Goal: Task Accomplishment & Management: Manage account settings

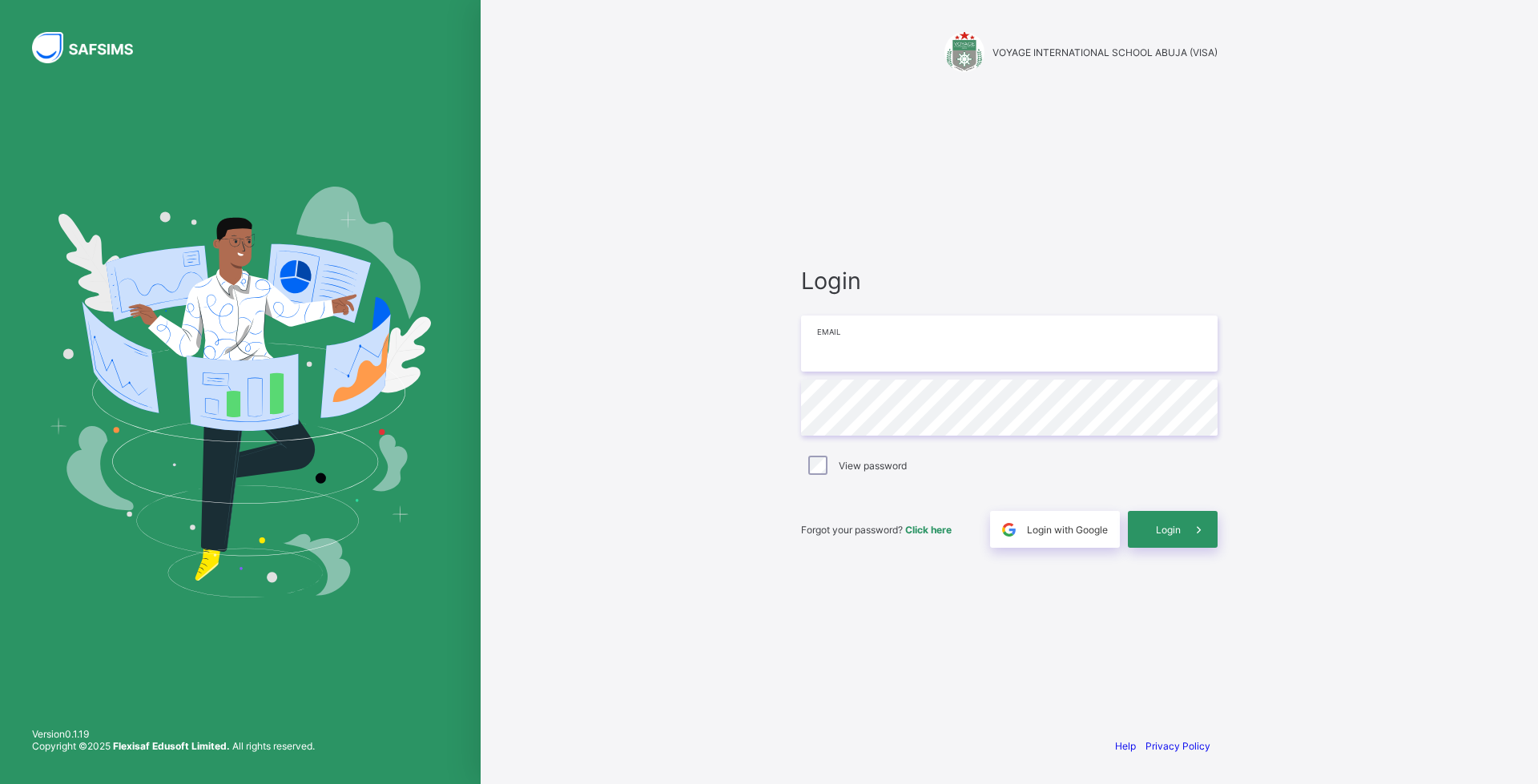
click at [915, 346] on input "email" at bounding box center [1008, 343] width 416 height 56
type input "**********"
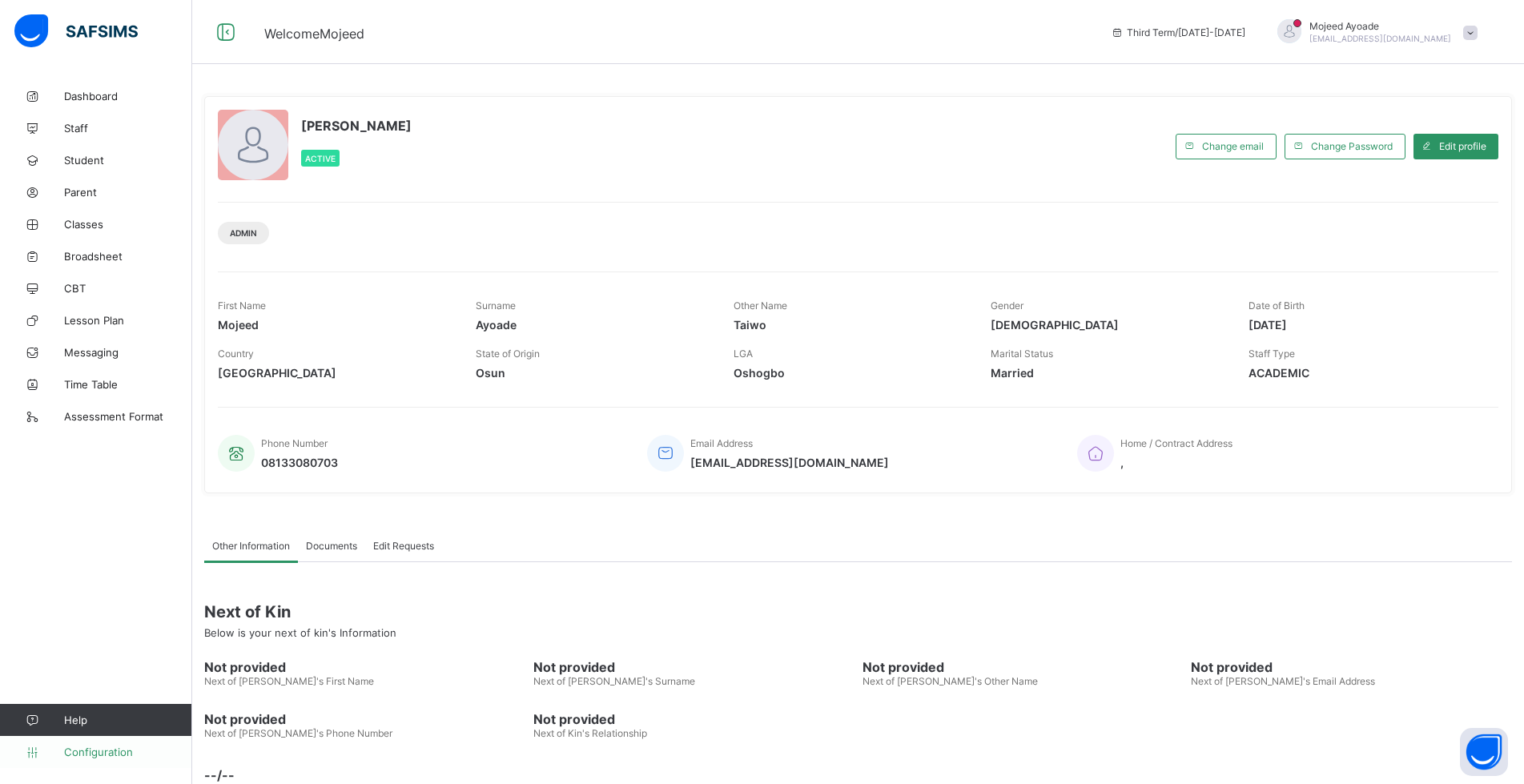
click at [103, 752] on span "Configuration" at bounding box center [128, 751] width 128 height 13
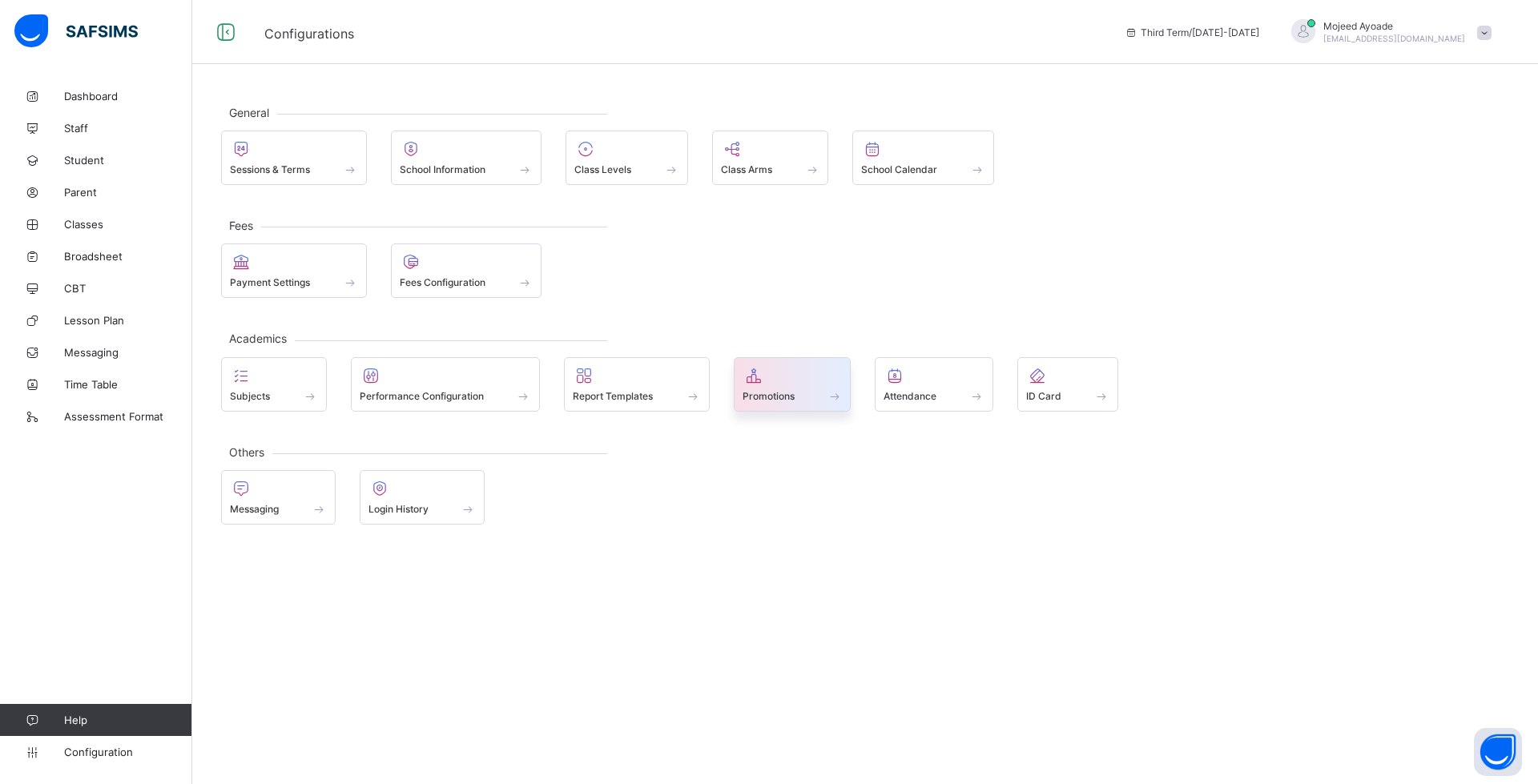
click at [770, 385] on span at bounding box center [792, 387] width 100 height 4
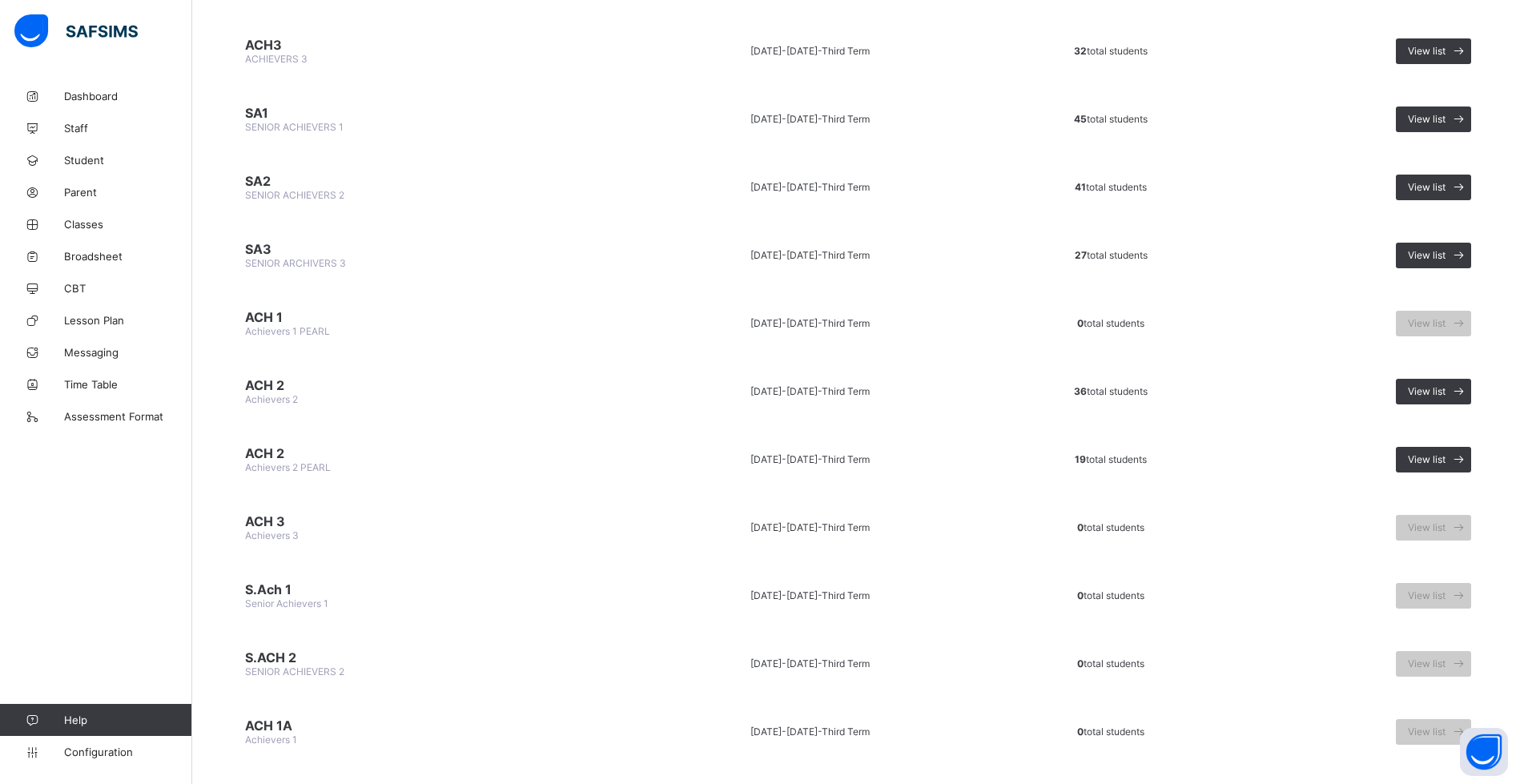
scroll to position [1441, 0]
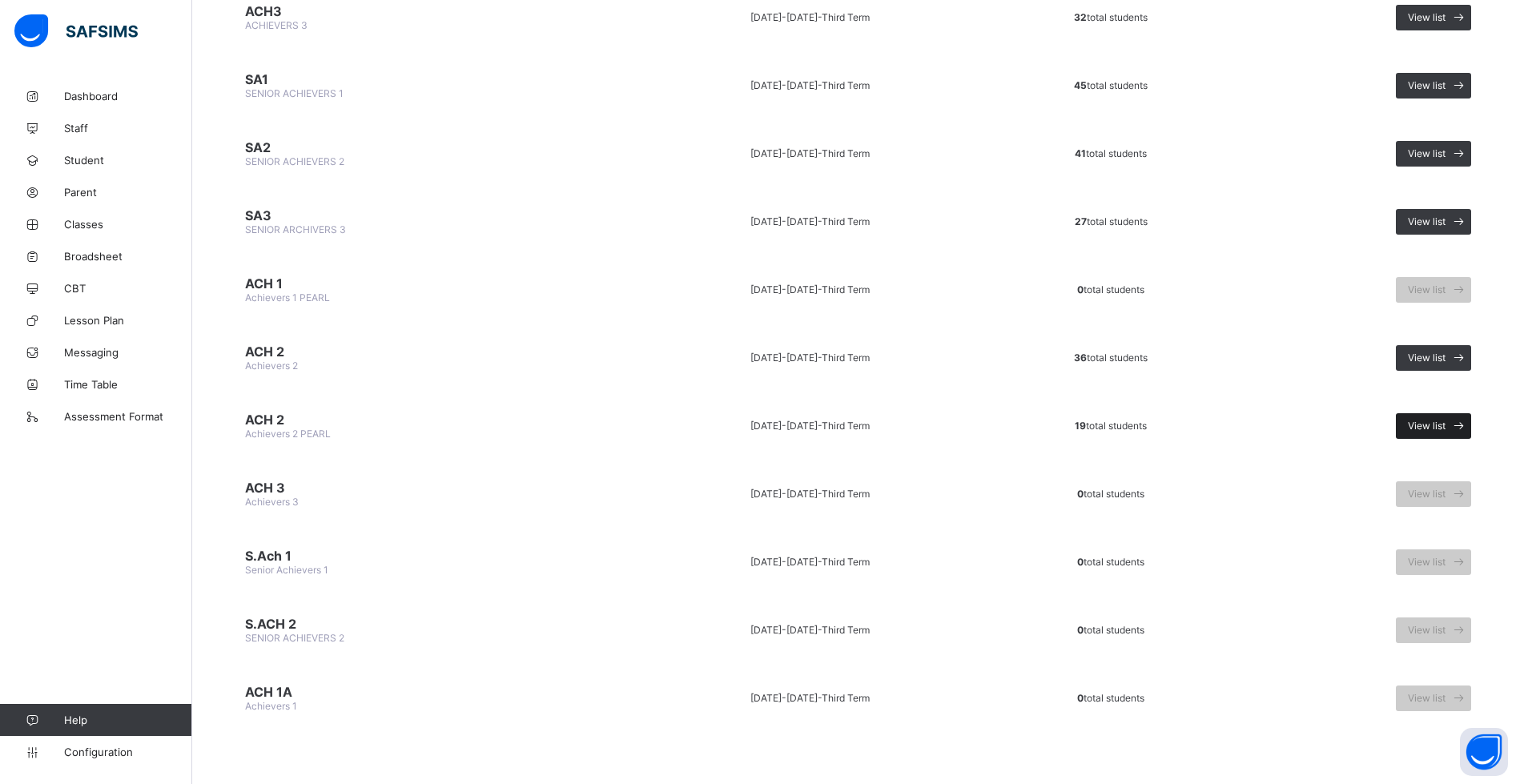
click at [1441, 420] on span "View list" at bounding box center [1427, 425] width 38 height 12
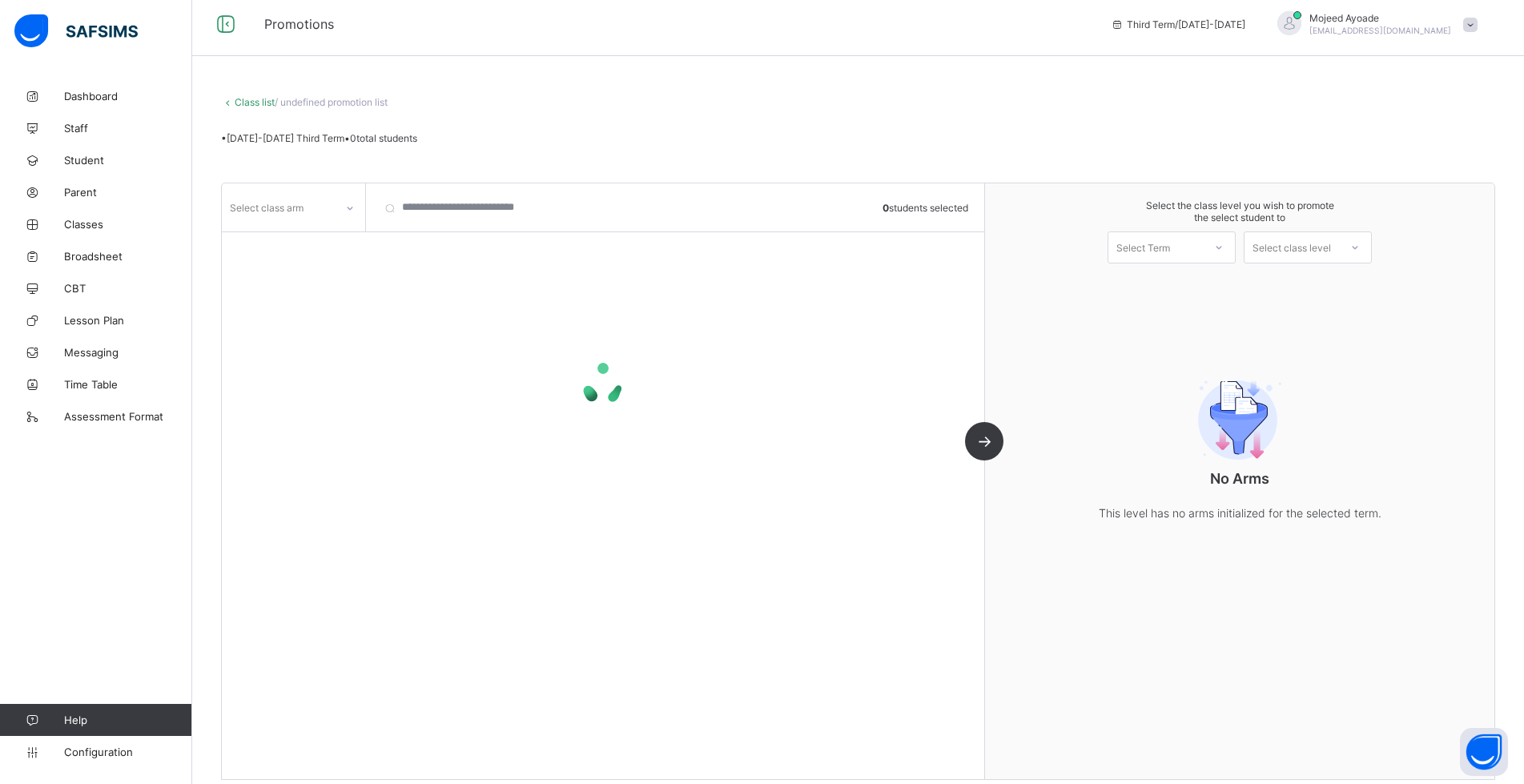
scroll to position [23, 0]
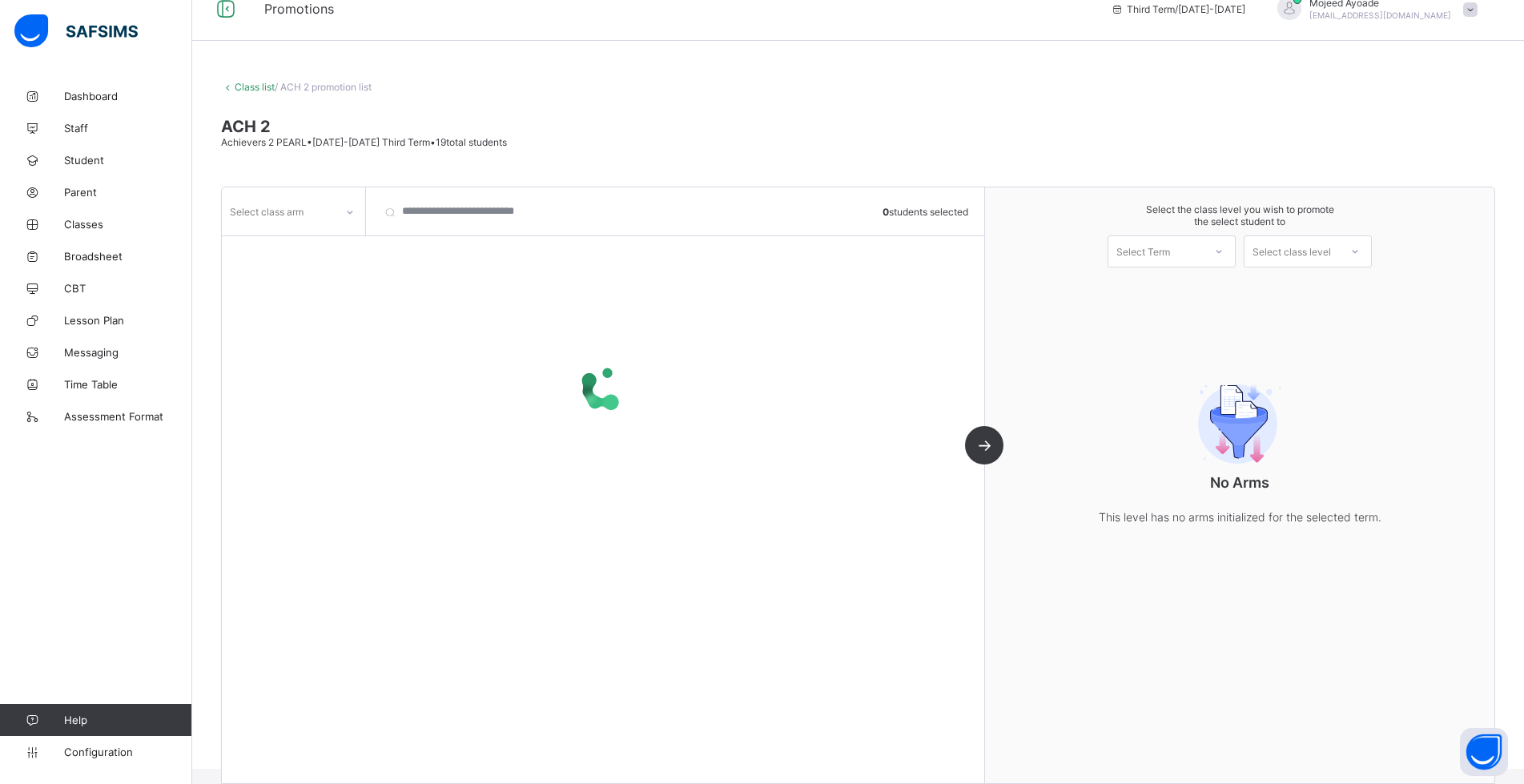
click at [346, 215] on icon at bounding box center [350, 212] width 10 height 16
click at [803, 134] on span "ACH 2" at bounding box center [857, 126] width 1274 height 19
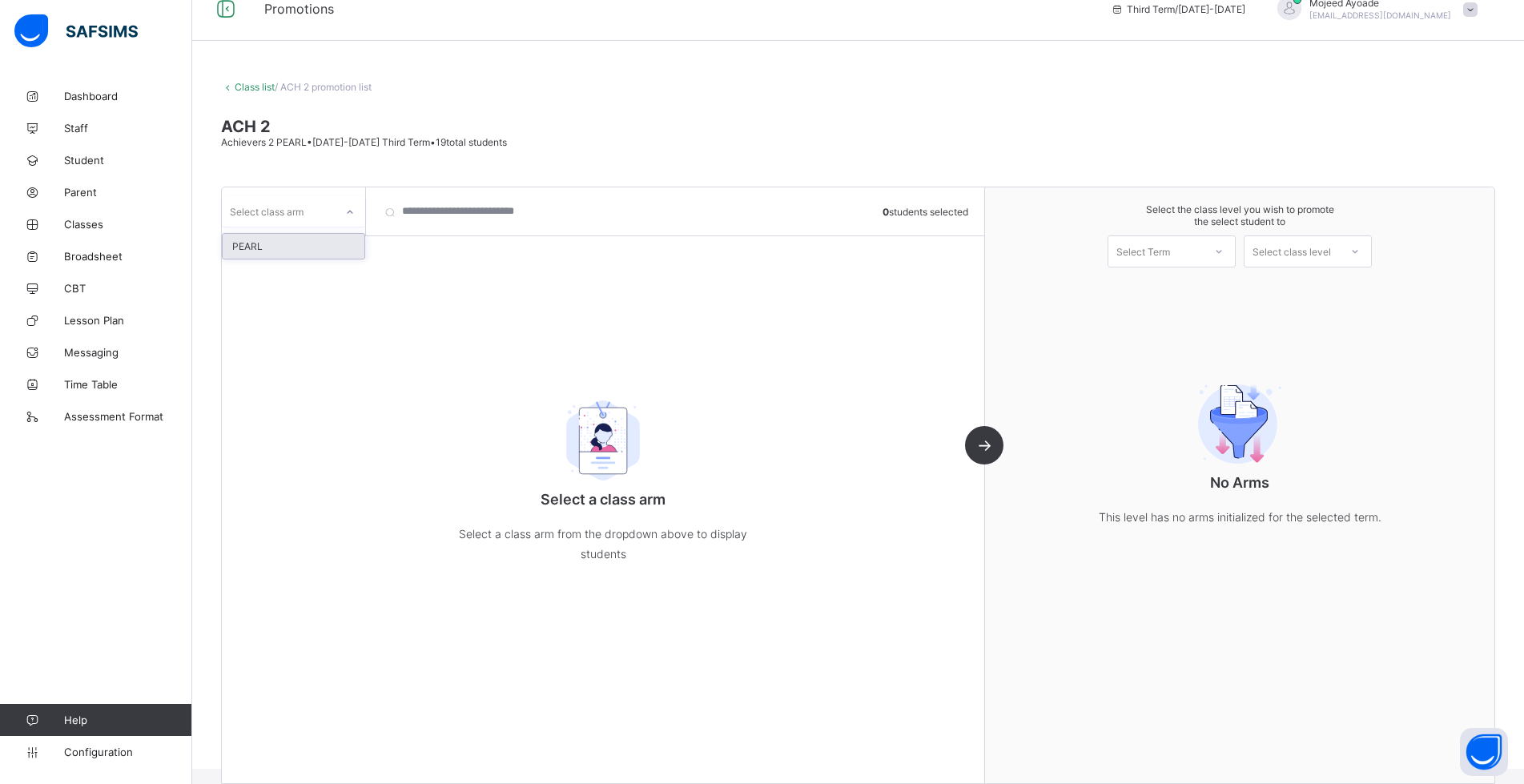
click at [352, 209] on icon at bounding box center [350, 212] width 10 height 16
click at [277, 245] on div "PEARL" at bounding box center [293, 245] width 142 height 25
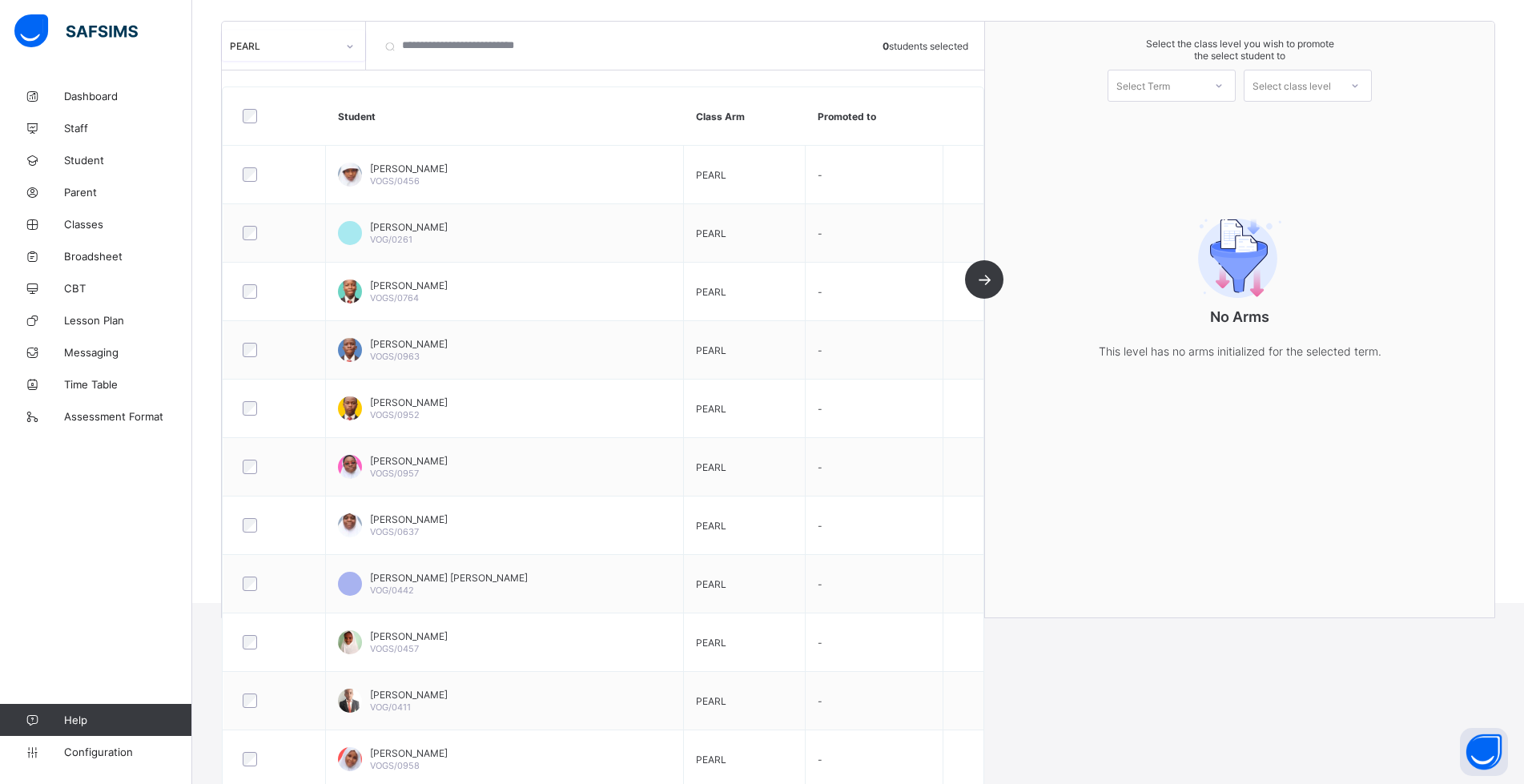
scroll to position [0, 0]
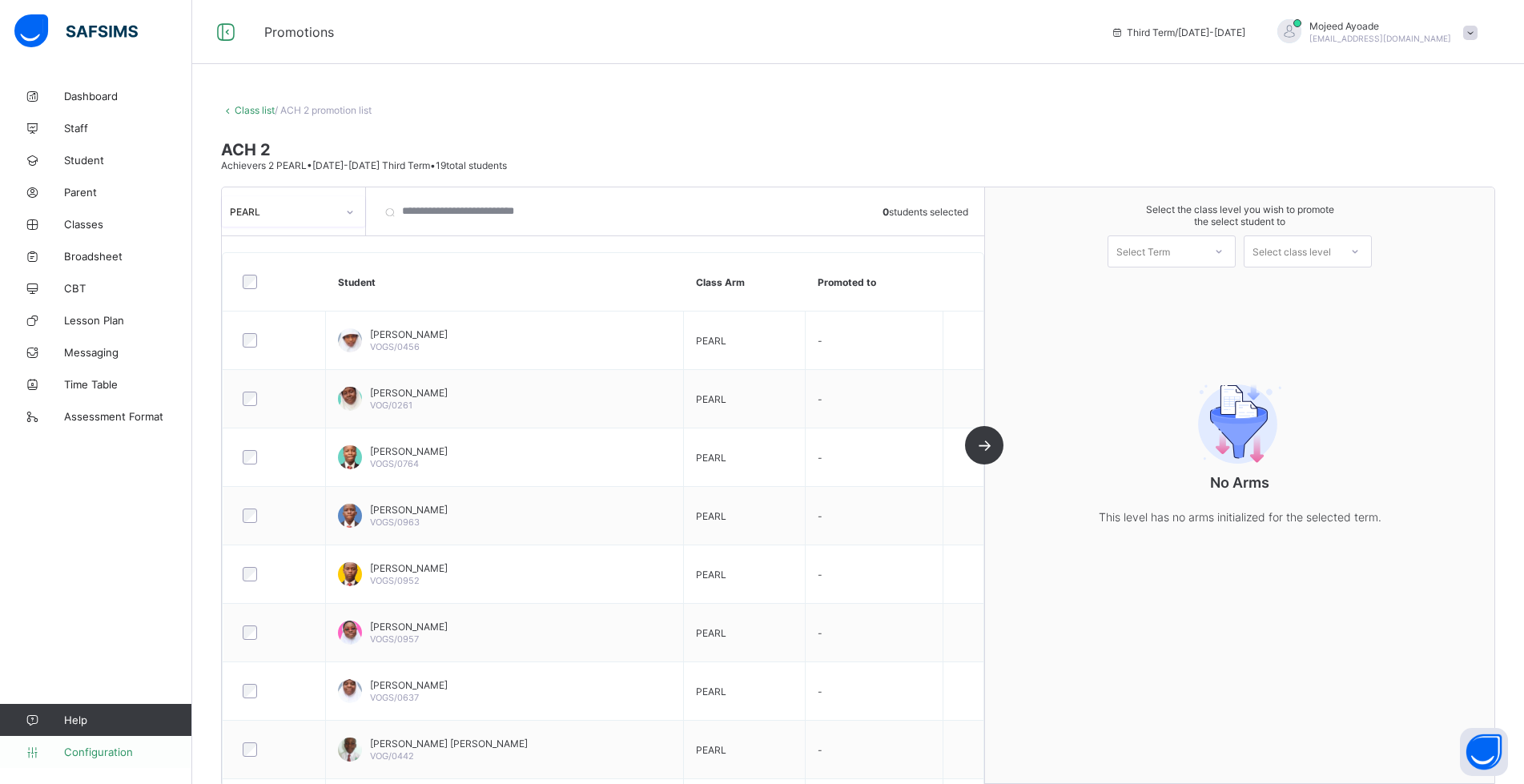
click at [76, 760] on link "Configuration" at bounding box center [96, 751] width 192 height 32
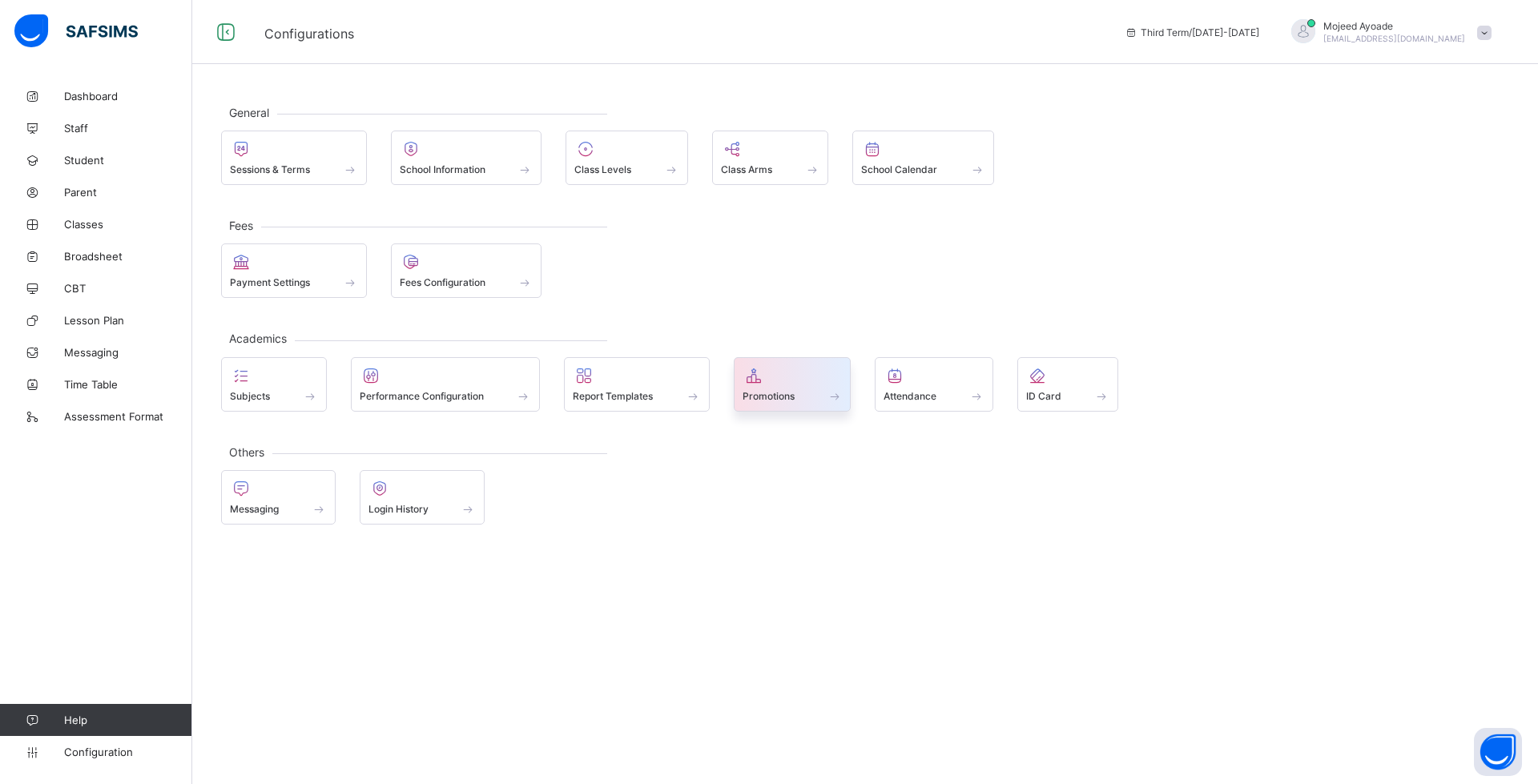
click at [773, 385] on span at bounding box center [792, 387] width 100 height 4
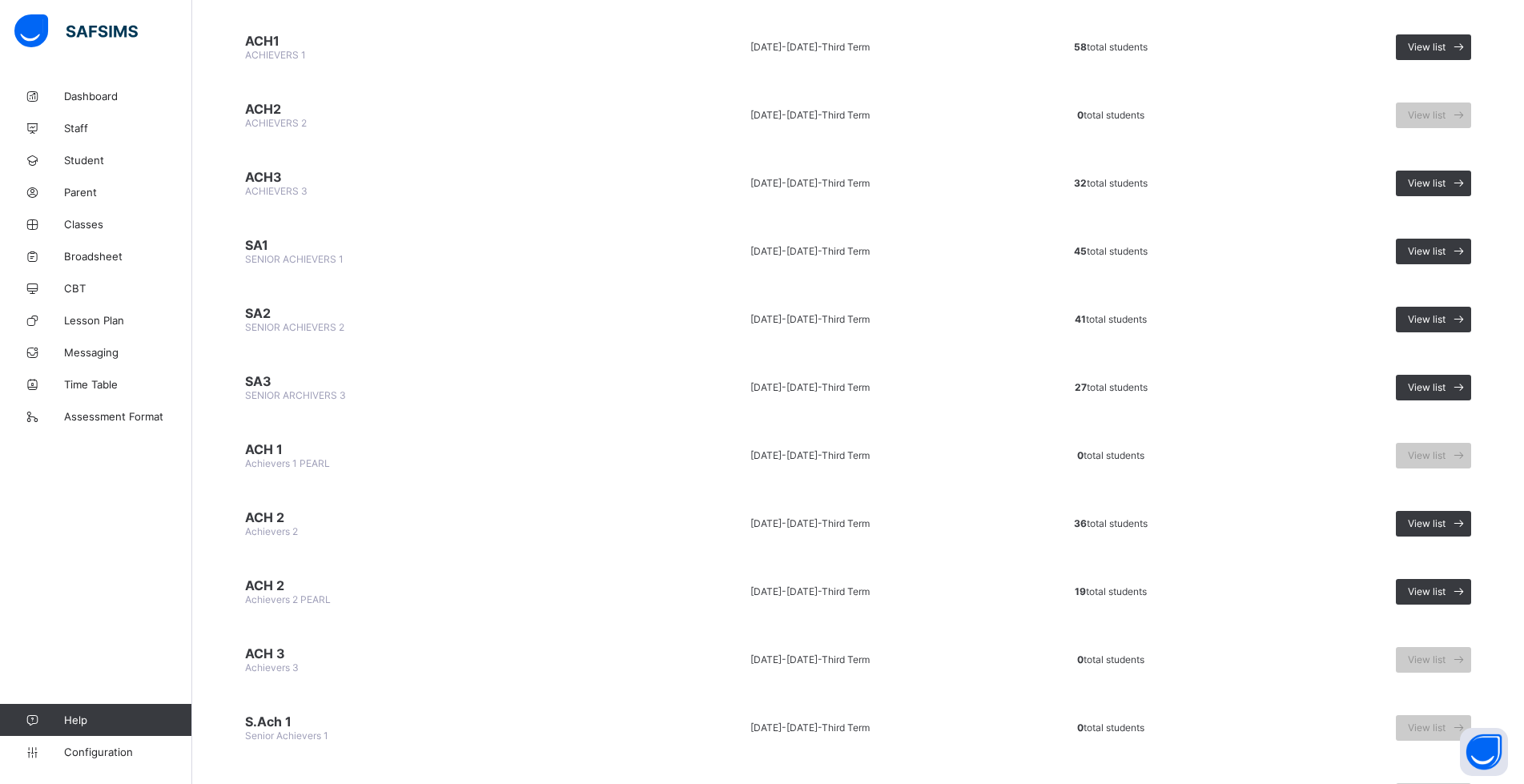
scroll to position [1282, 0]
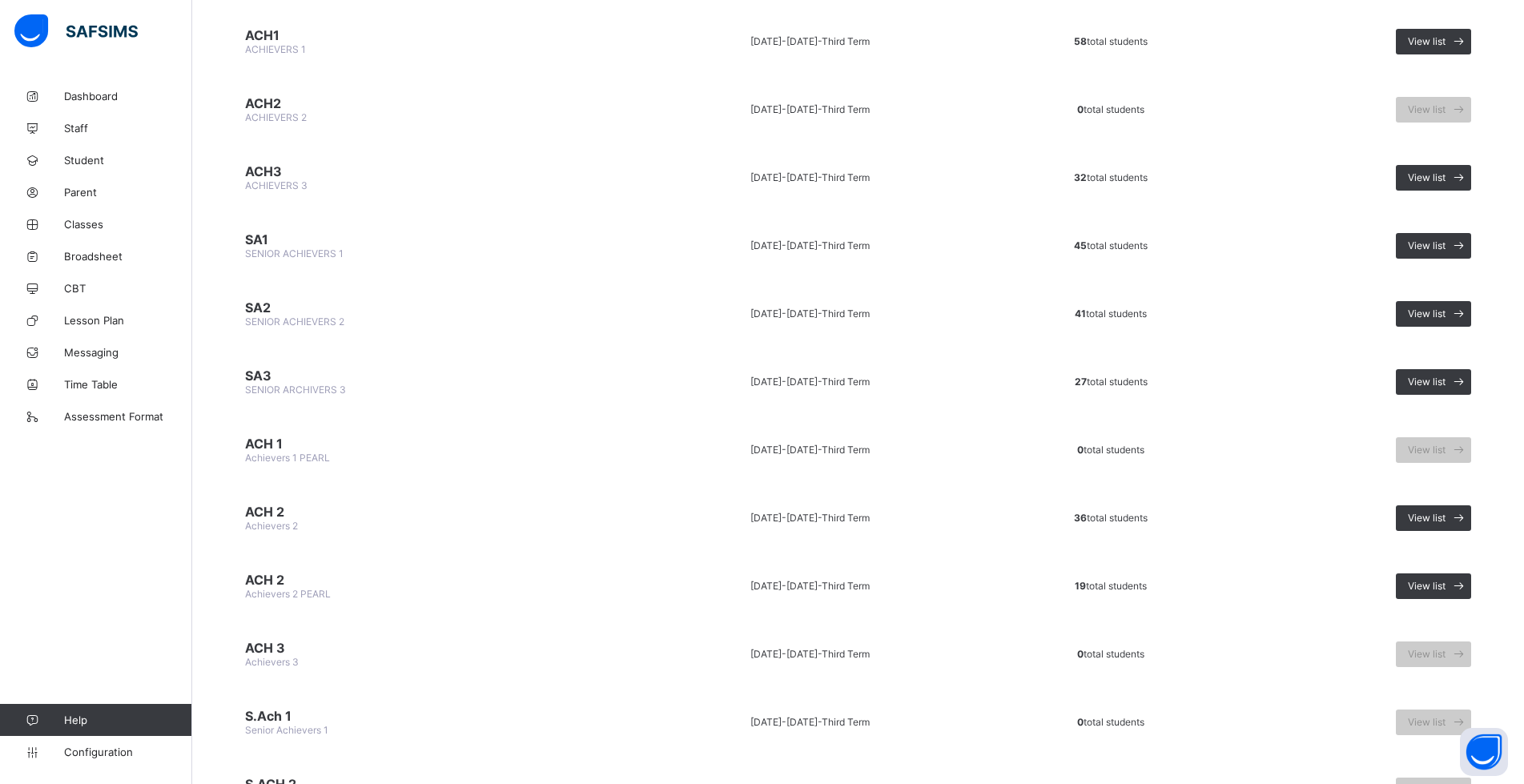
click at [267, 379] on span "SA3" at bounding box center [428, 375] width 366 height 16
click at [1445, 383] on span "View list" at bounding box center [1427, 381] width 38 height 12
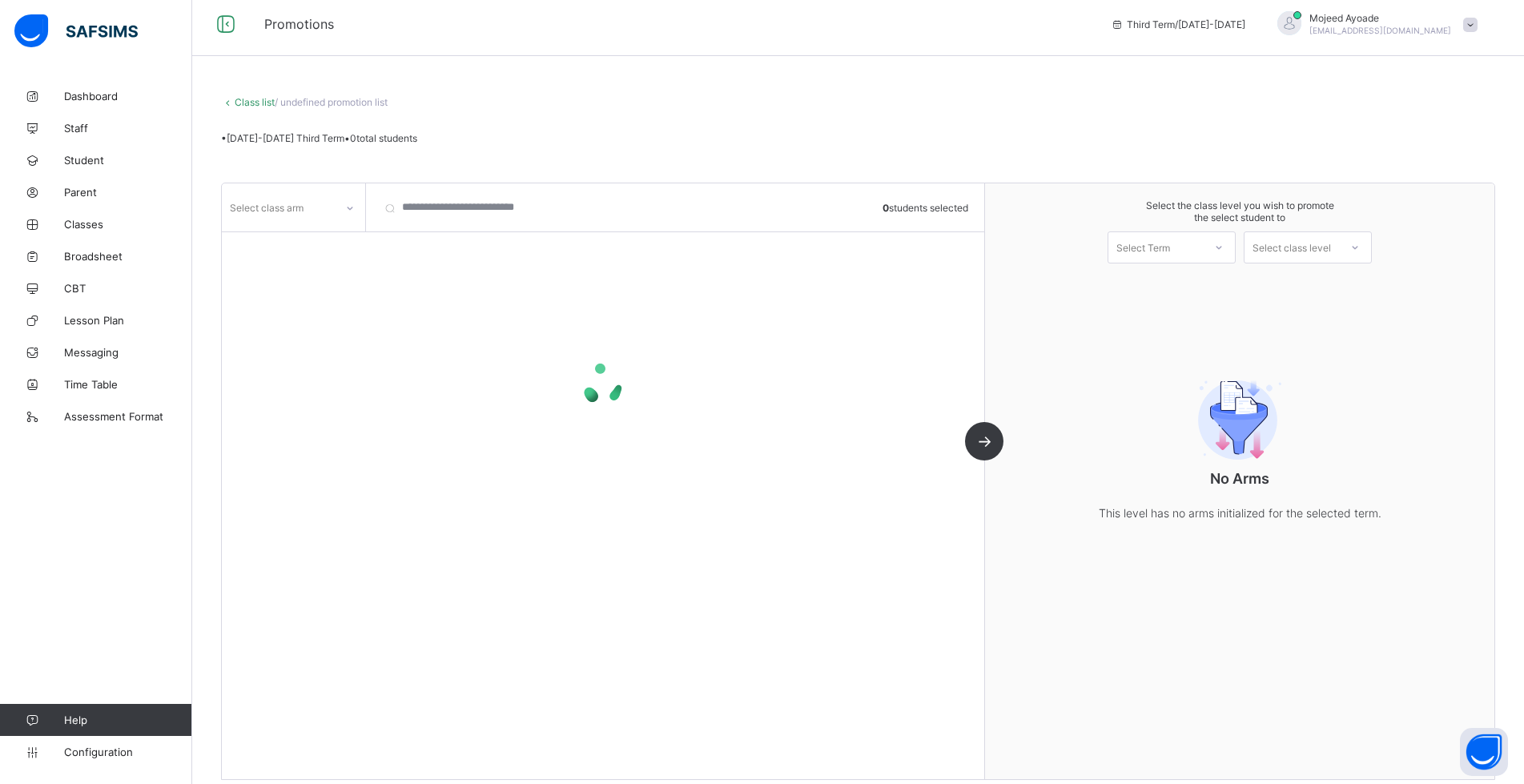
scroll to position [23, 0]
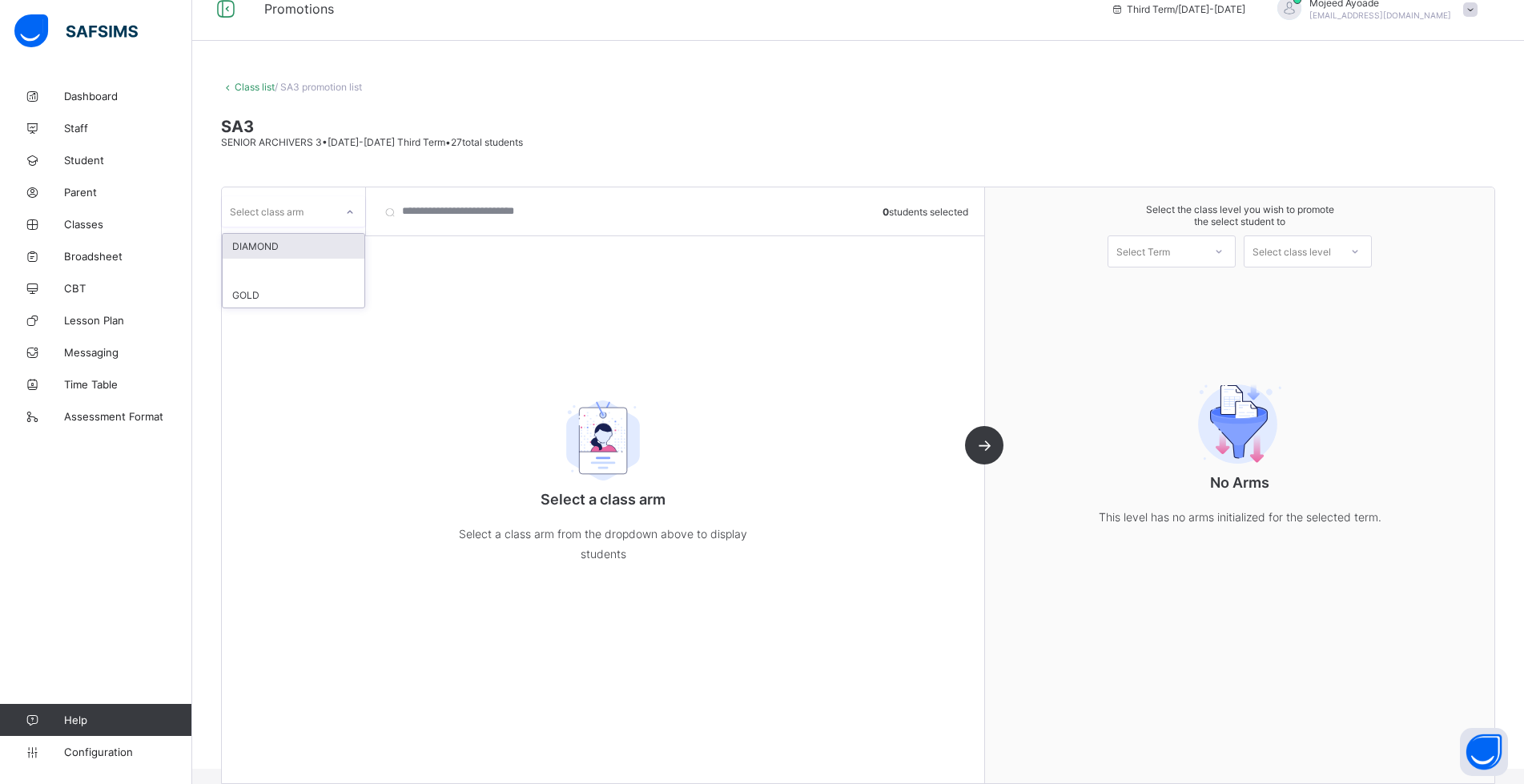
click at [351, 209] on icon at bounding box center [350, 212] width 10 height 16
click at [298, 243] on div "DIAMOND" at bounding box center [293, 245] width 142 height 25
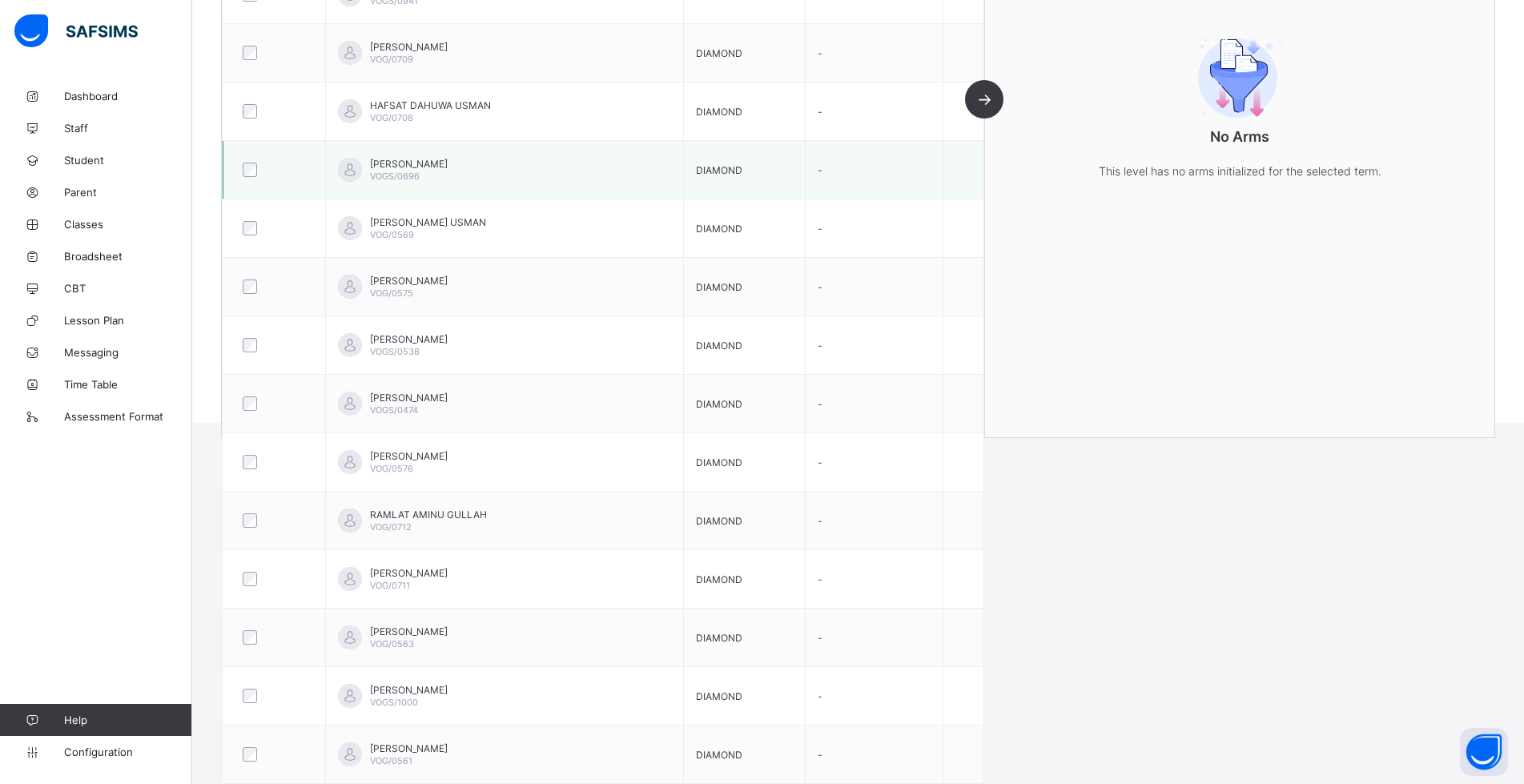
scroll to position [0, 0]
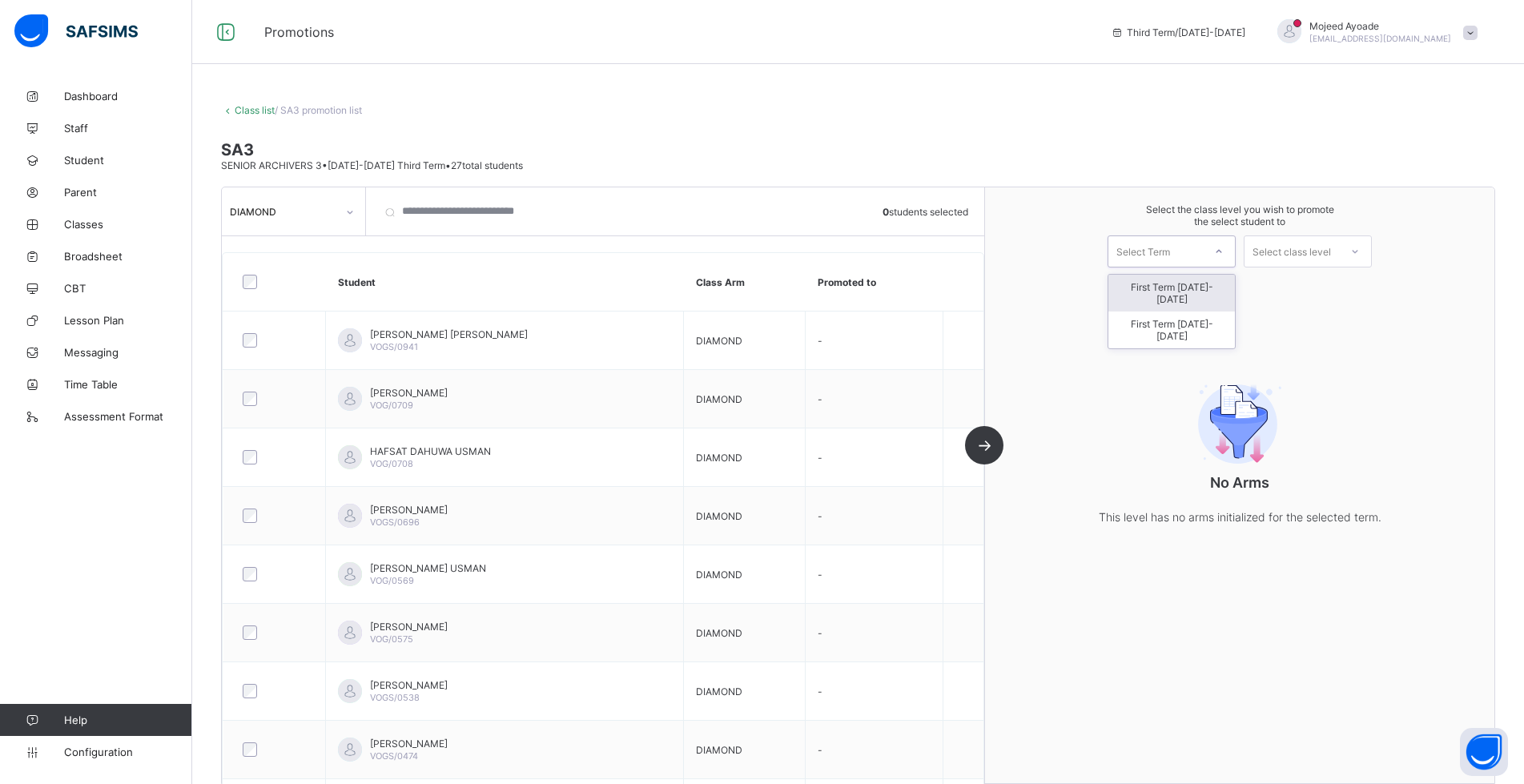
click at [1217, 250] on div at bounding box center [1219, 250] width 29 height 27
click at [1036, 96] on div "Class list / SA3 promotion list SA3 SENIOR ARCHIVERS 3 • [DATE]-[DATE] Third Te…" at bounding box center [858, 435] width 1331 height 711
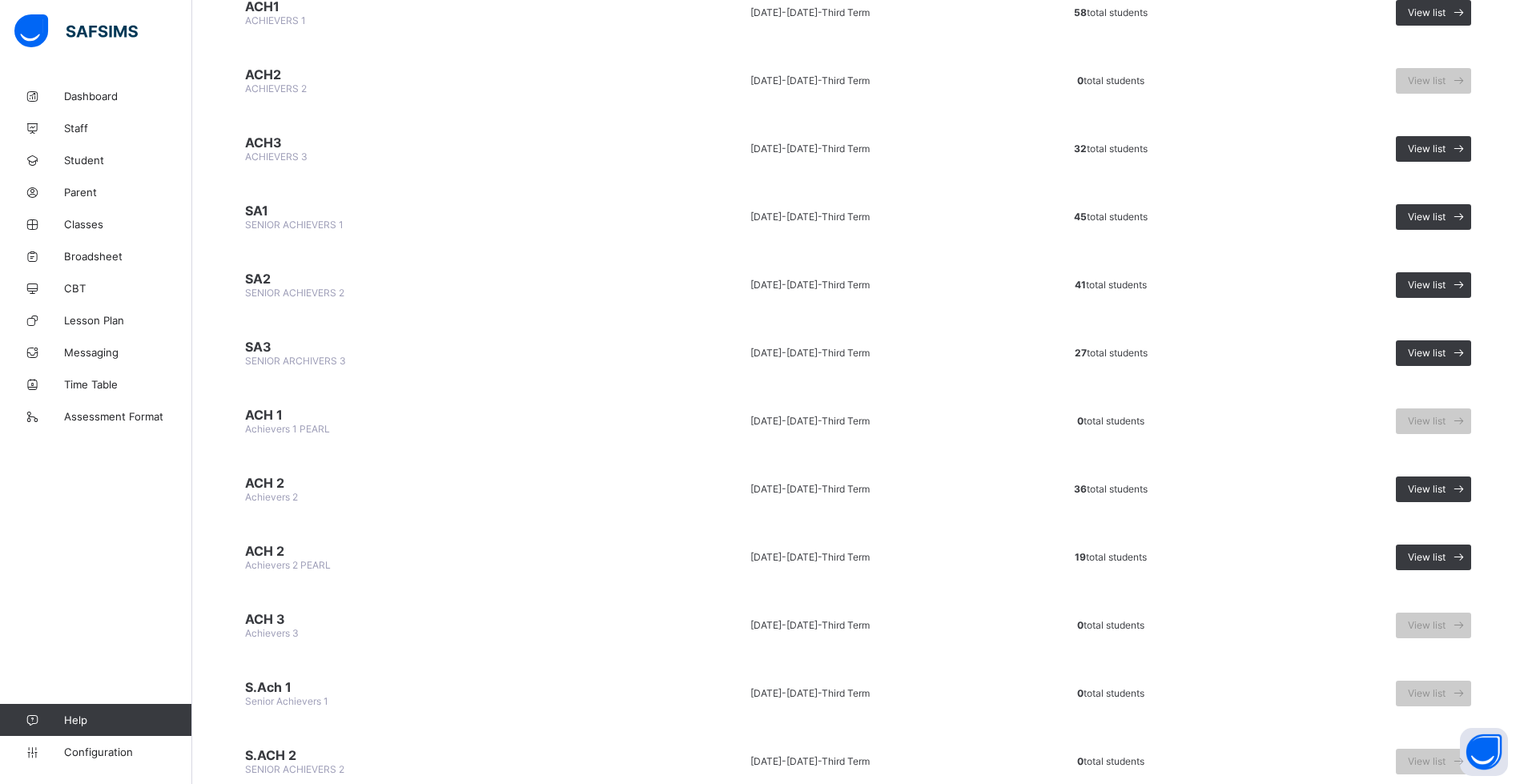
scroll to position [1441, 0]
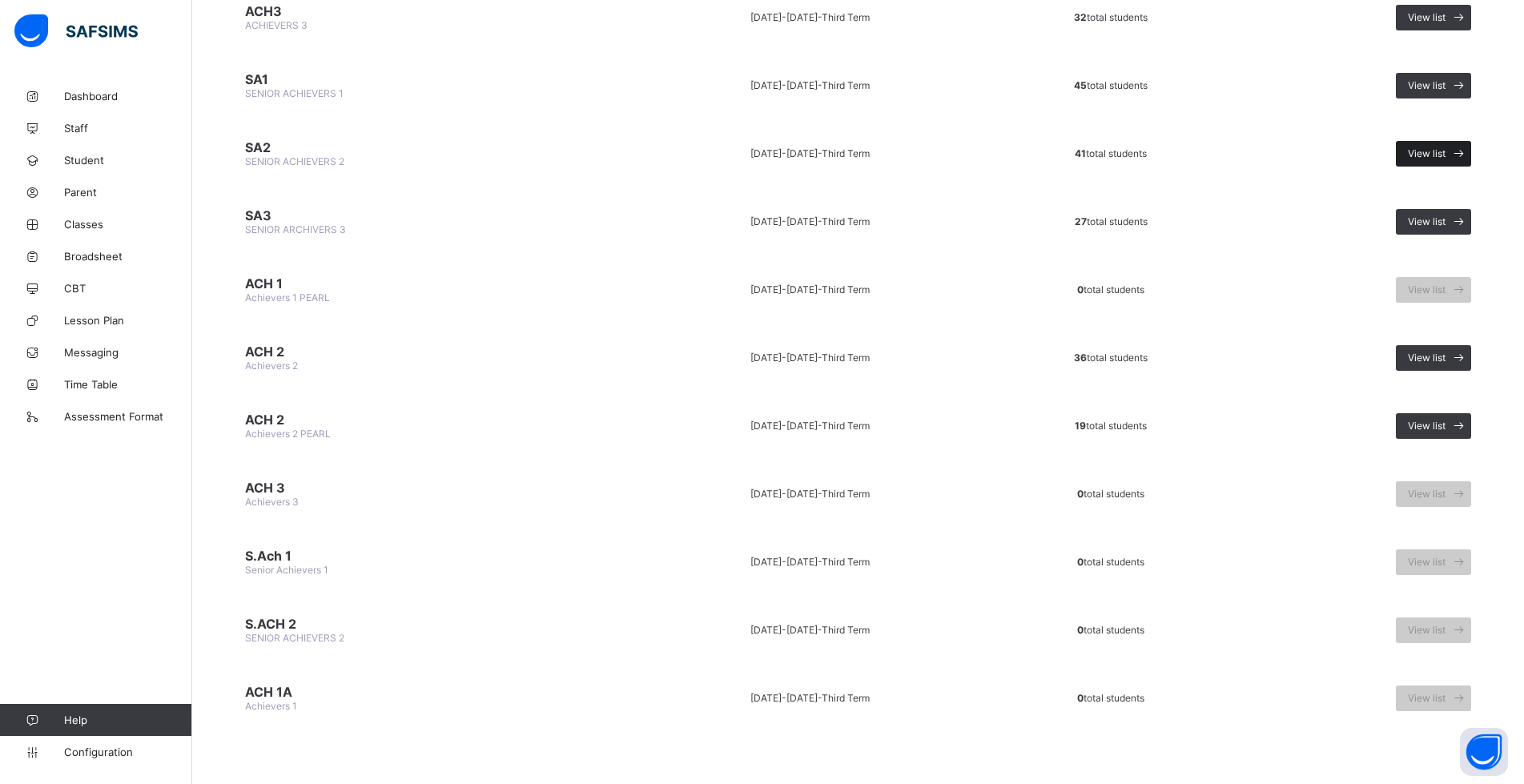
click at [1445, 150] on span "View list" at bounding box center [1427, 154] width 38 height 12
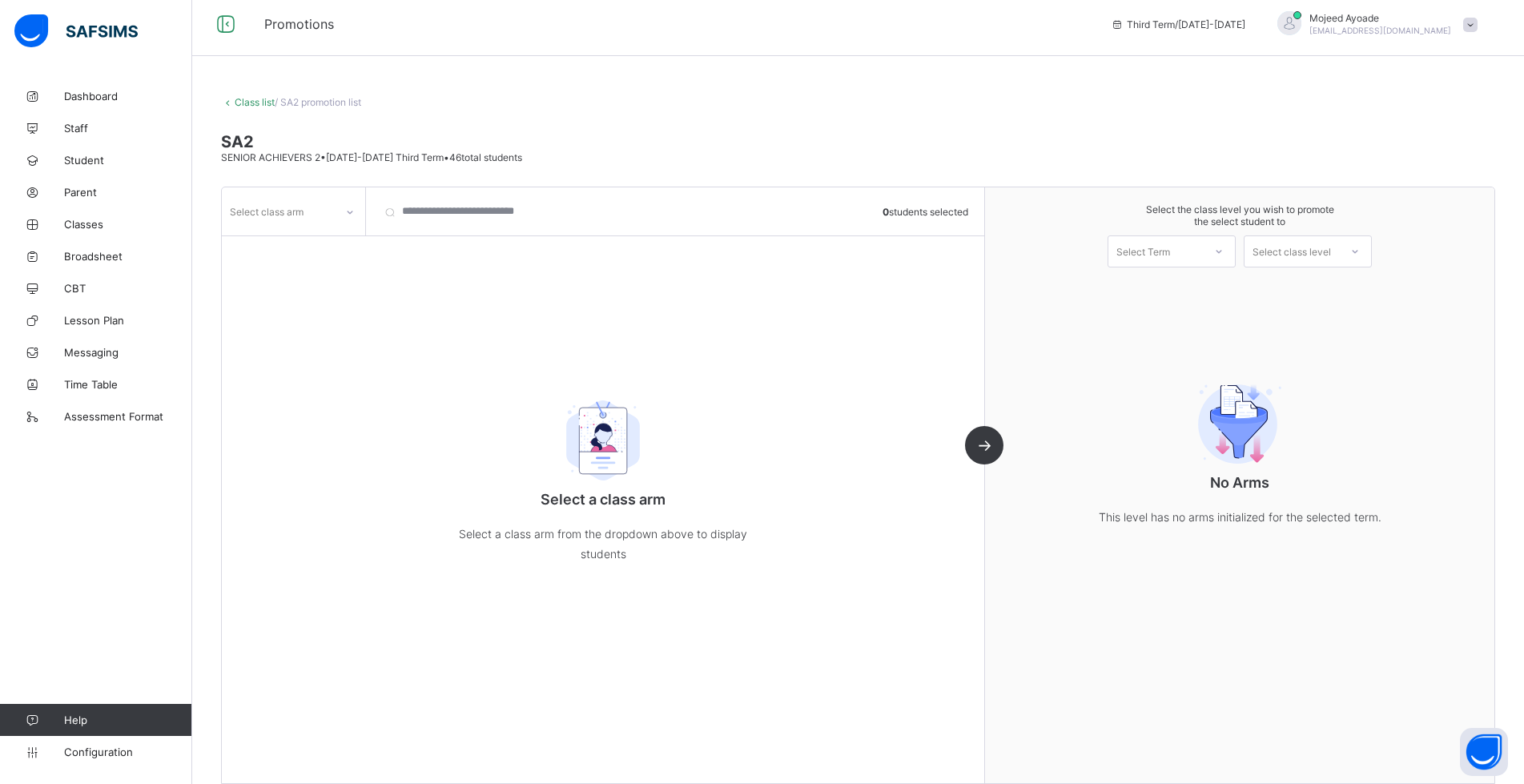
scroll to position [23, 0]
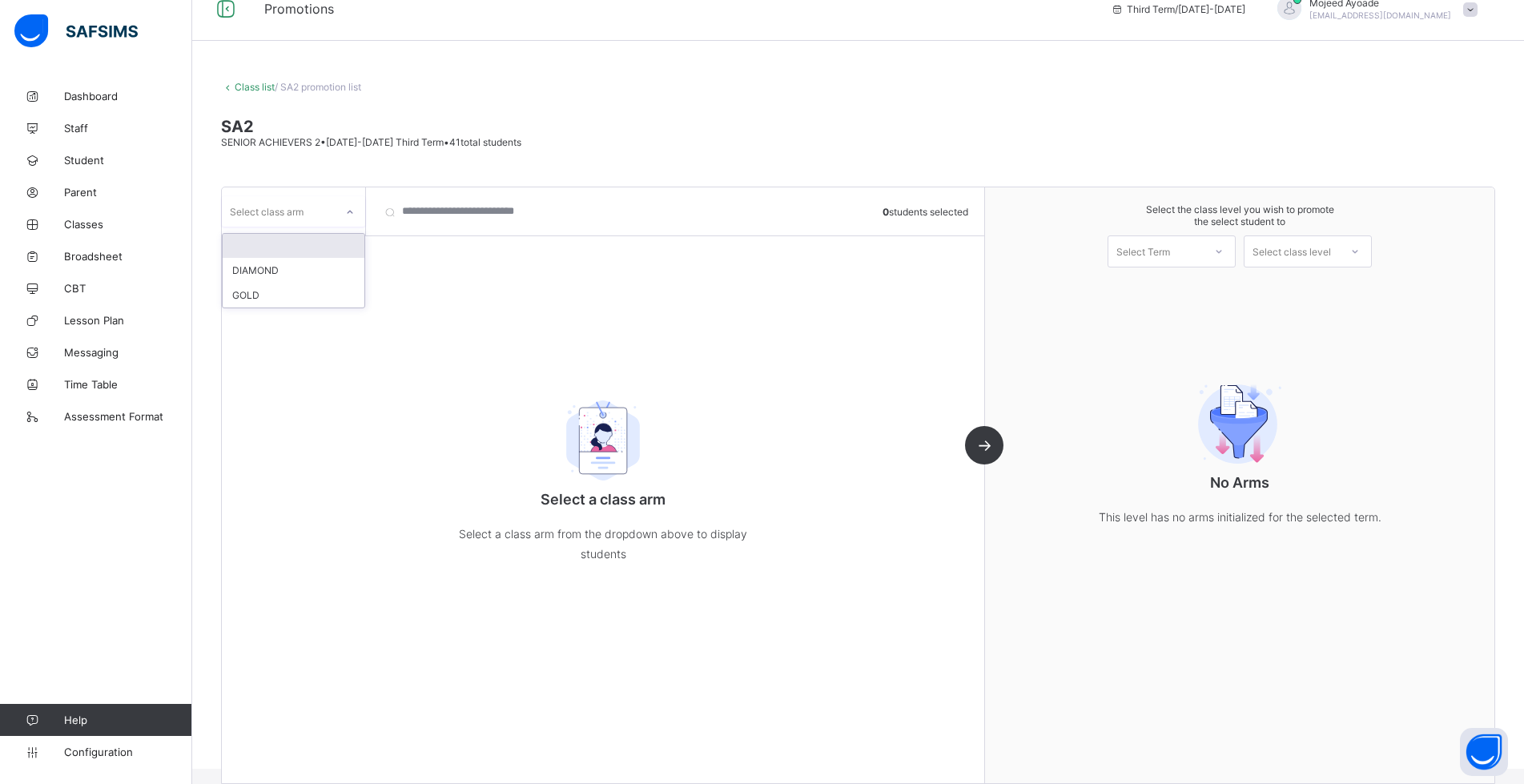
click at [345, 207] on icon at bounding box center [350, 212] width 10 height 16
click at [277, 267] on div "DIAMOND" at bounding box center [293, 269] width 142 height 25
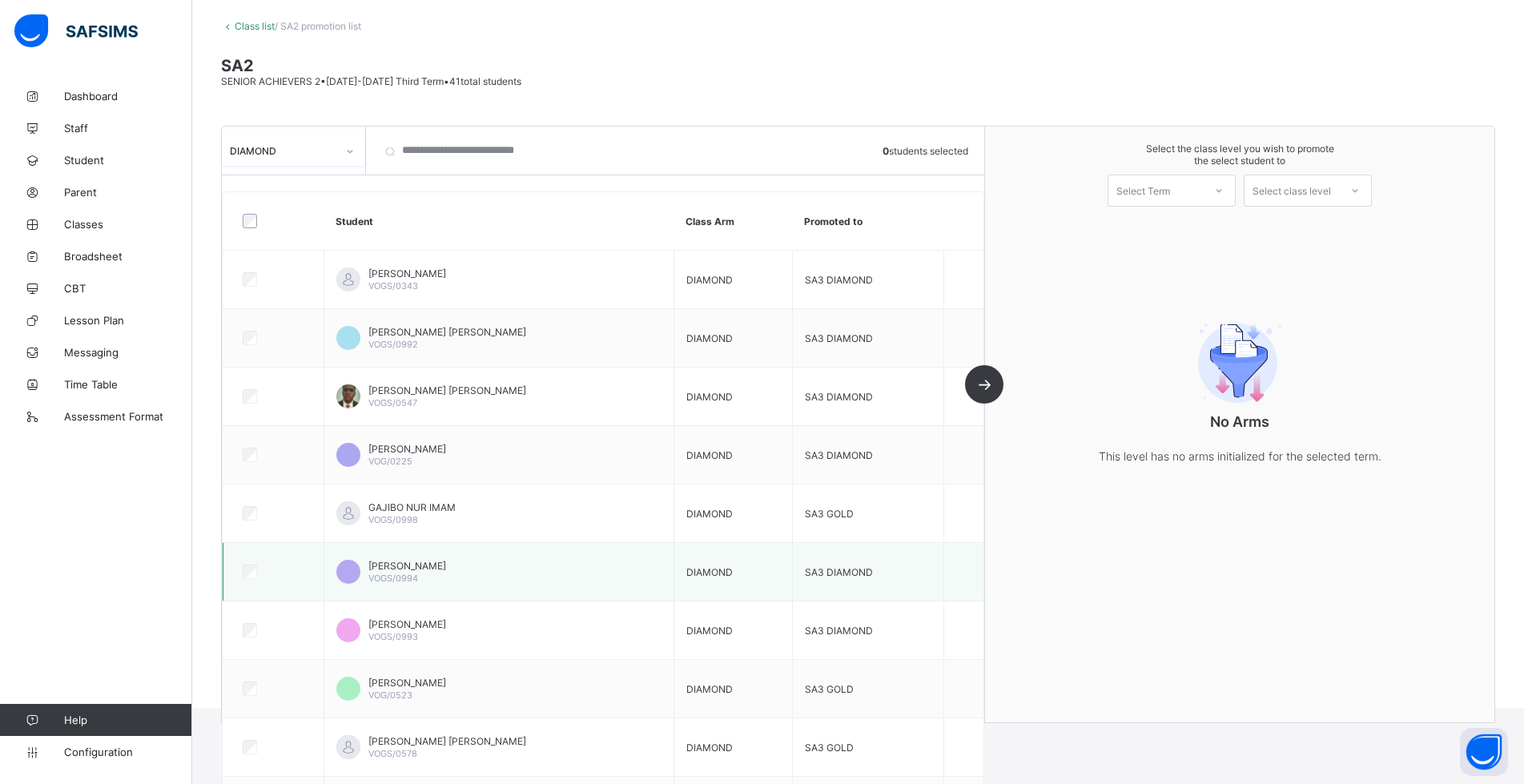
scroll to position [0, 0]
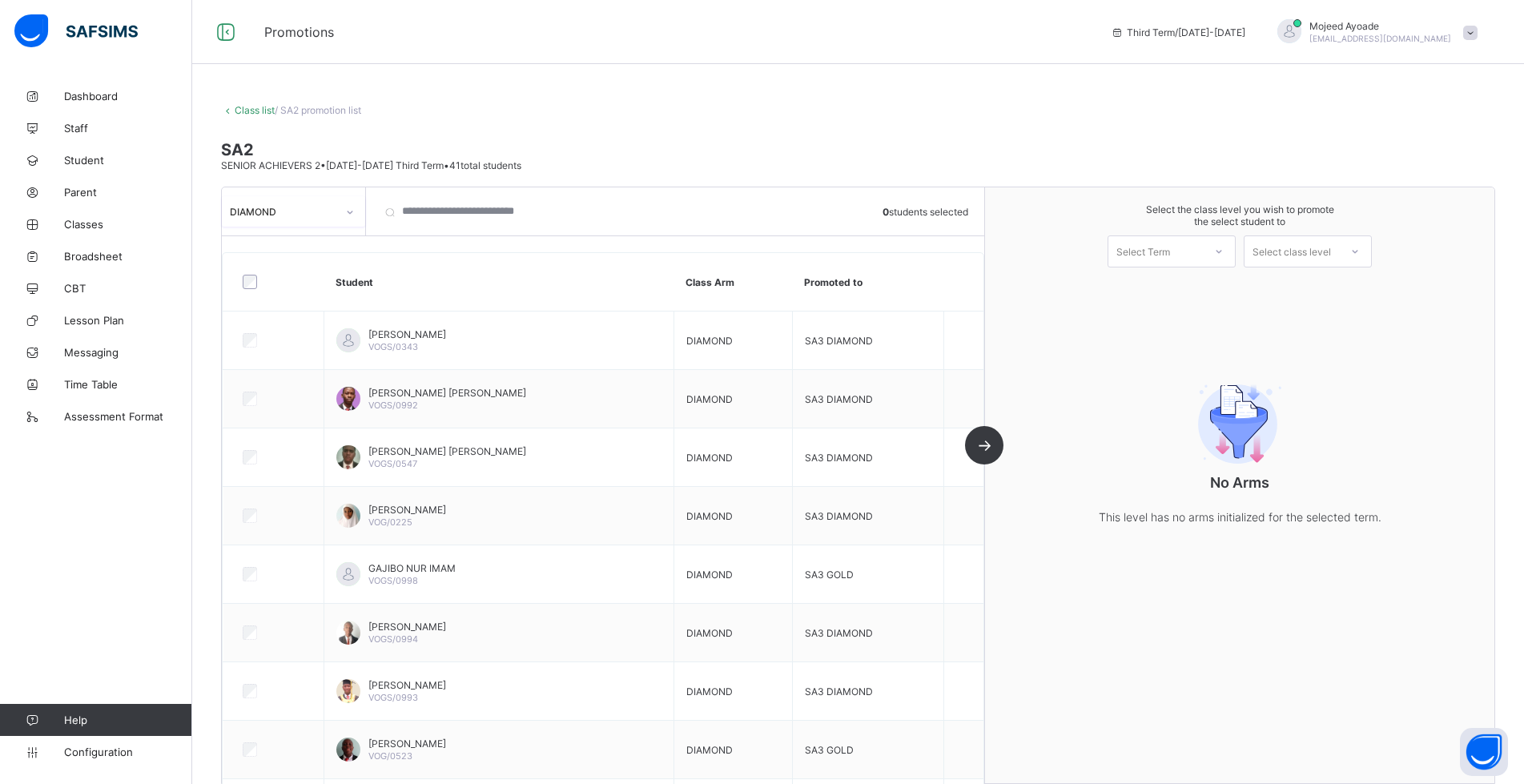
click at [239, 110] on link "Class list" at bounding box center [254, 110] width 40 height 12
